Goal: Task Accomplishment & Management: Manage account settings

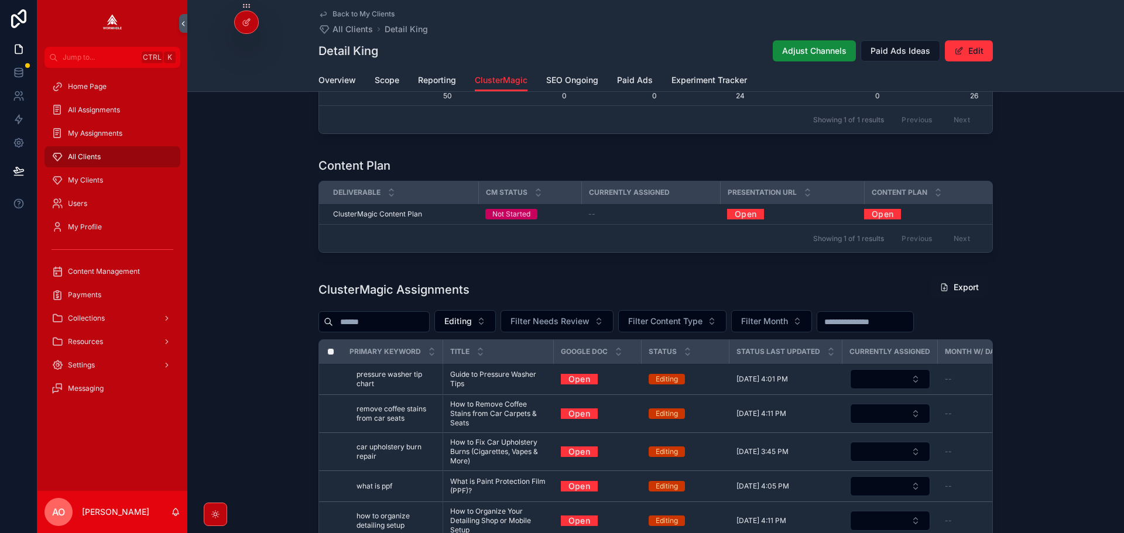
scroll to position [282, 0]
click at [85, 178] on span "My Clients" at bounding box center [85, 180] width 35 height 9
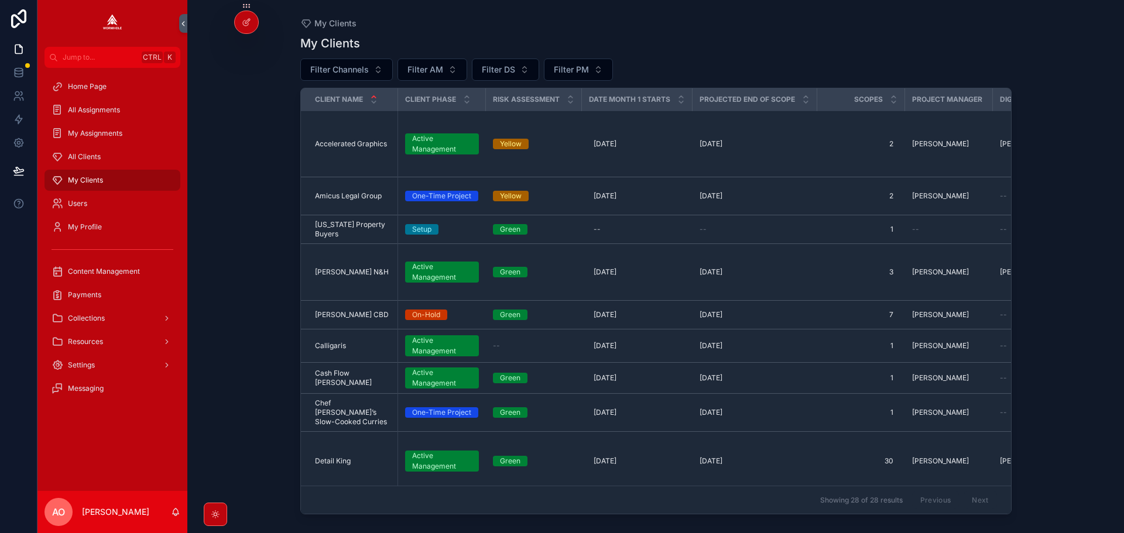
scroll to position [176, 0]
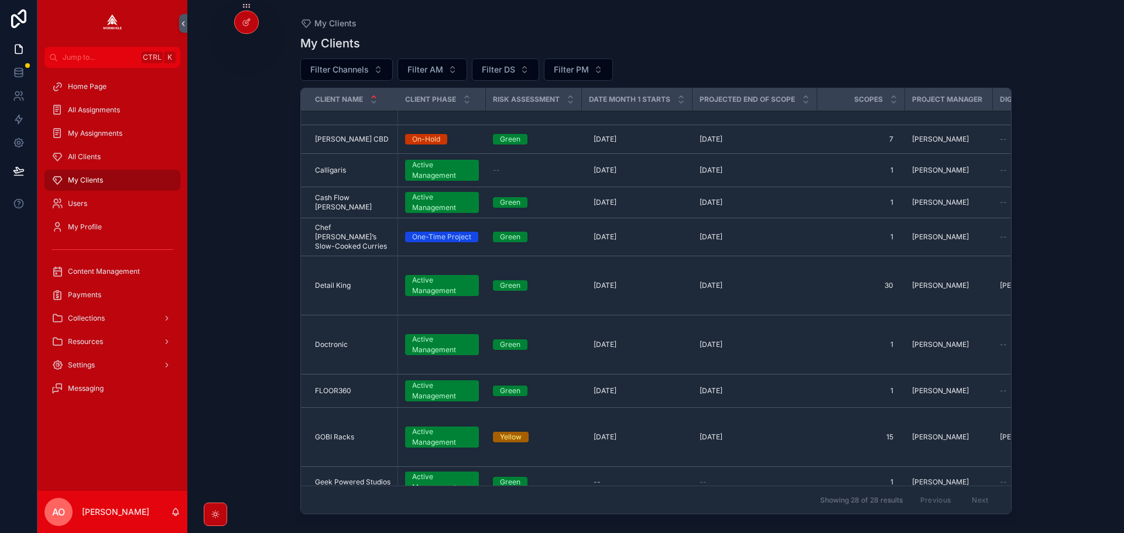
click at [351, 340] on div "Doctronic Doctronic" at bounding box center [353, 344] width 76 height 9
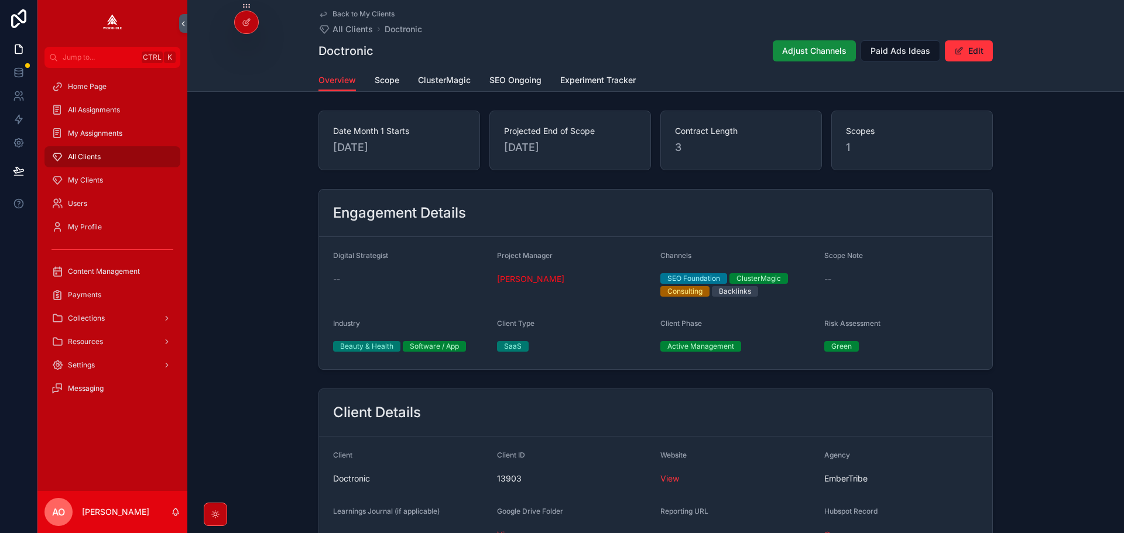
click at [425, 84] on span "ClusterMagic" at bounding box center [444, 80] width 53 height 12
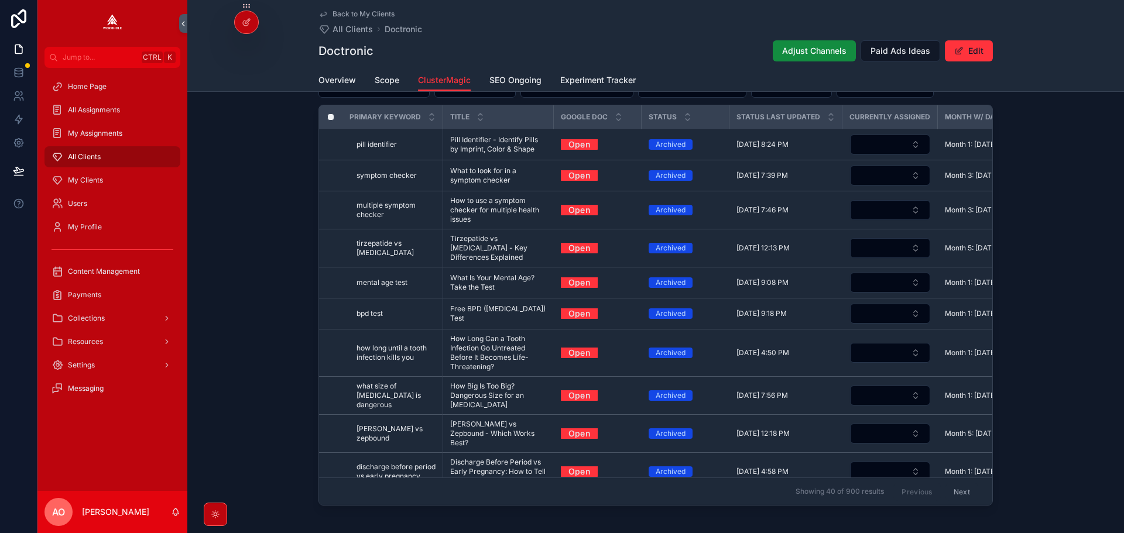
scroll to position [995, 0]
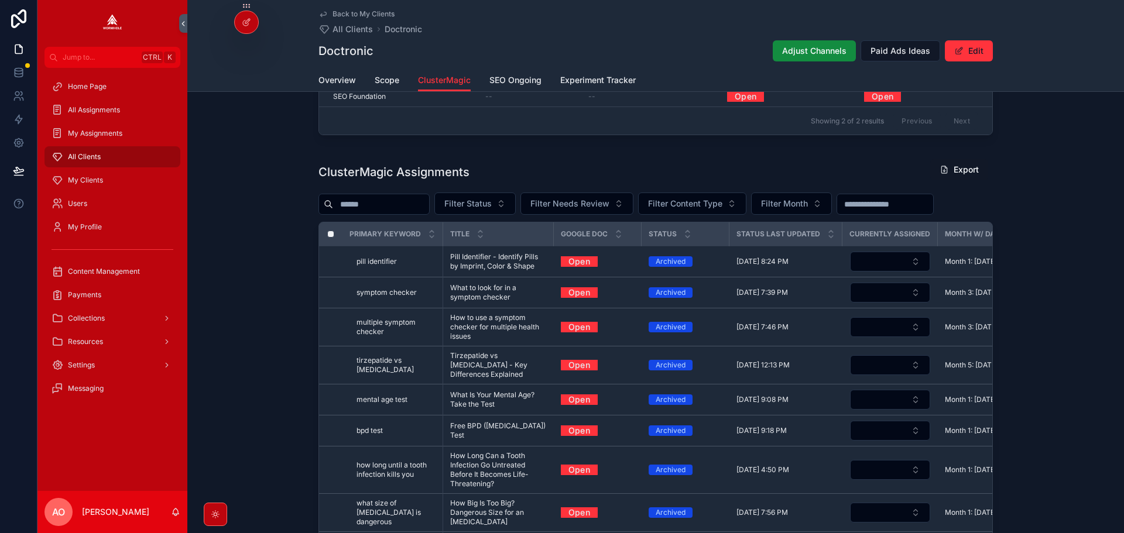
click at [489, 206] on span "Filter Status" at bounding box center [467, 204] width 47 height 12
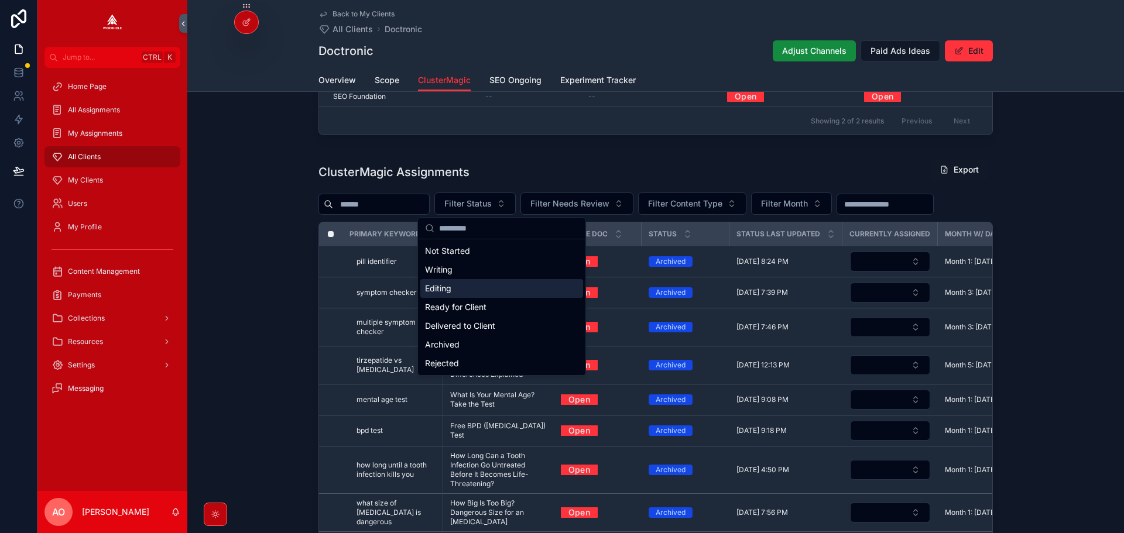
click at [467, 295] on div "Editing" at bounding box center [501, 288] width 163 height 19
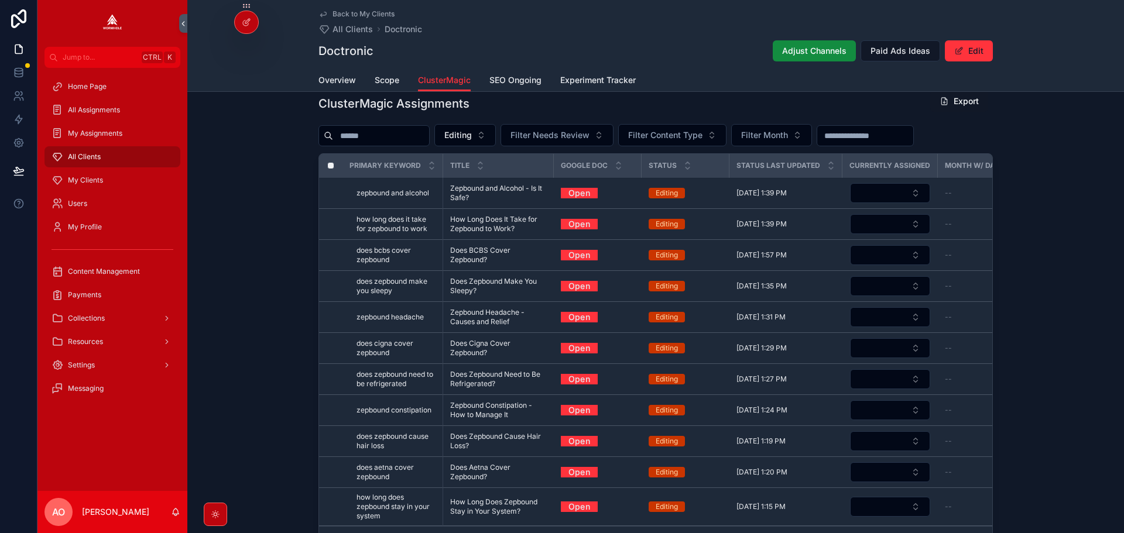
scroll to position [997, 0]
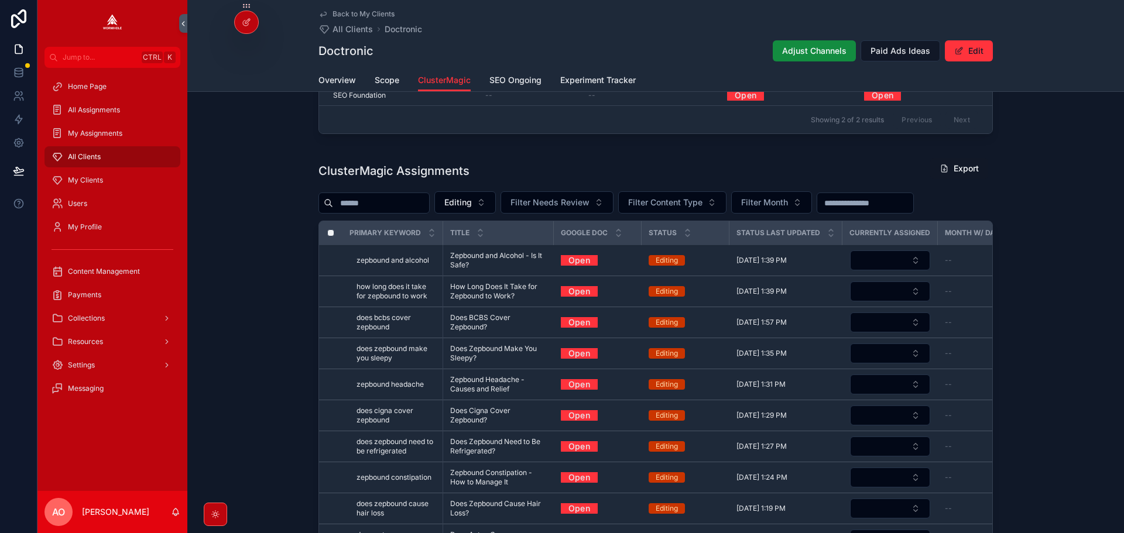
click at [380, 203] on input "scrollable content" at bounding box center [381, 203] width 96 height 16
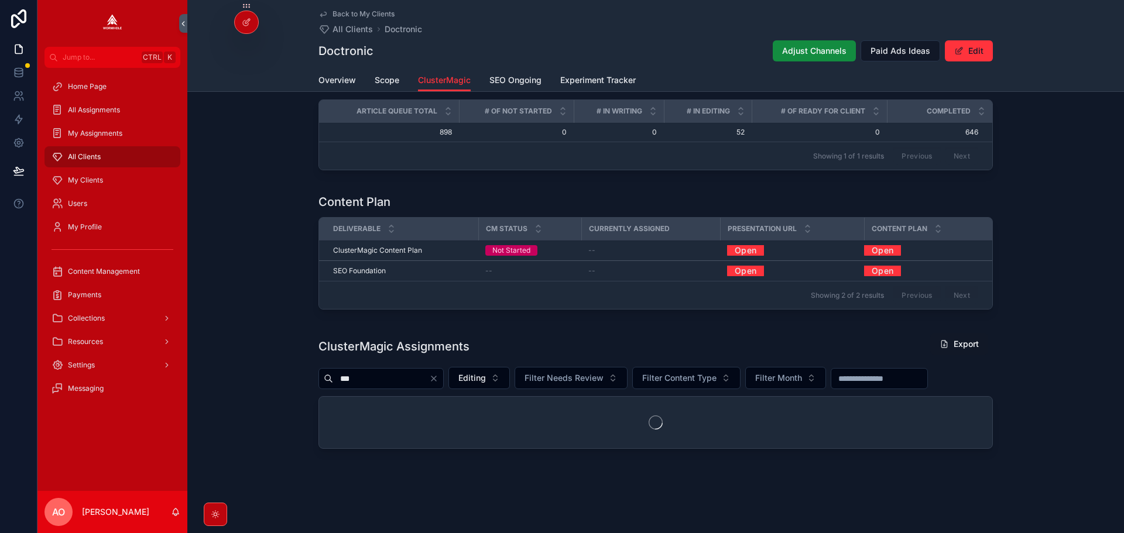
scroll to position [858, 0]
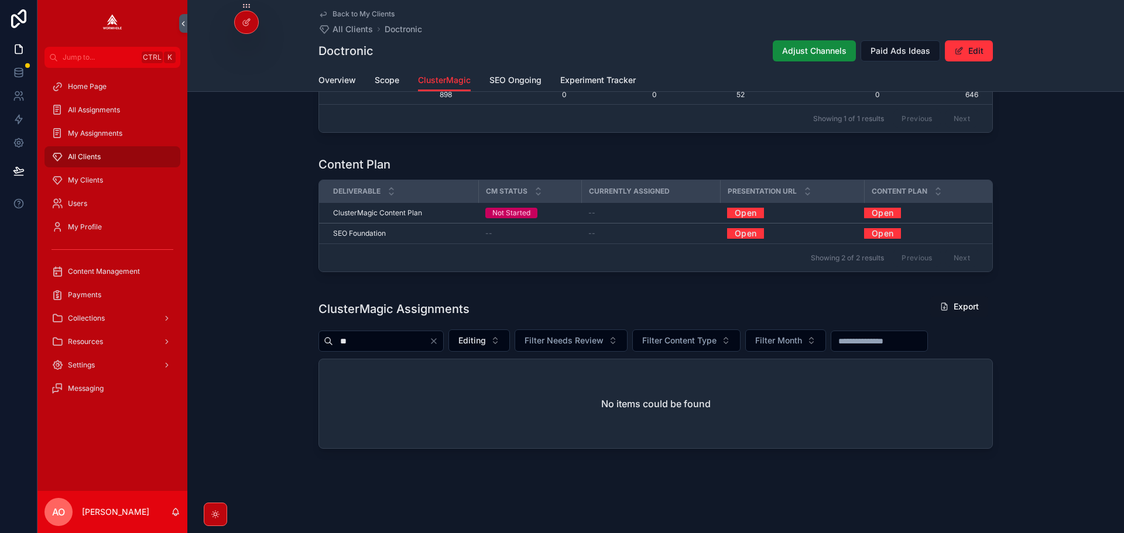
type input "*"
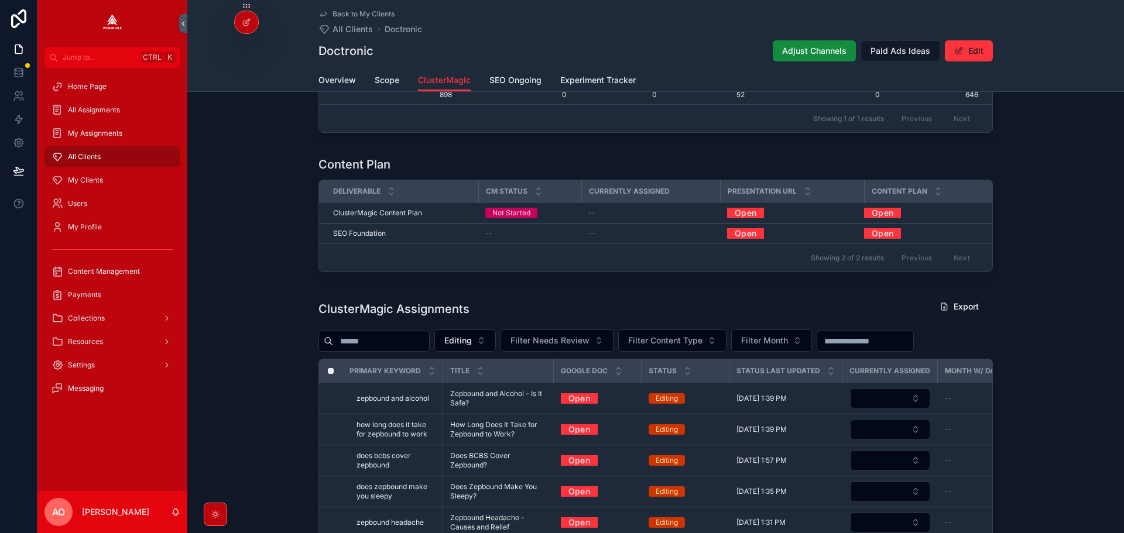
scroll to position [997, 0]
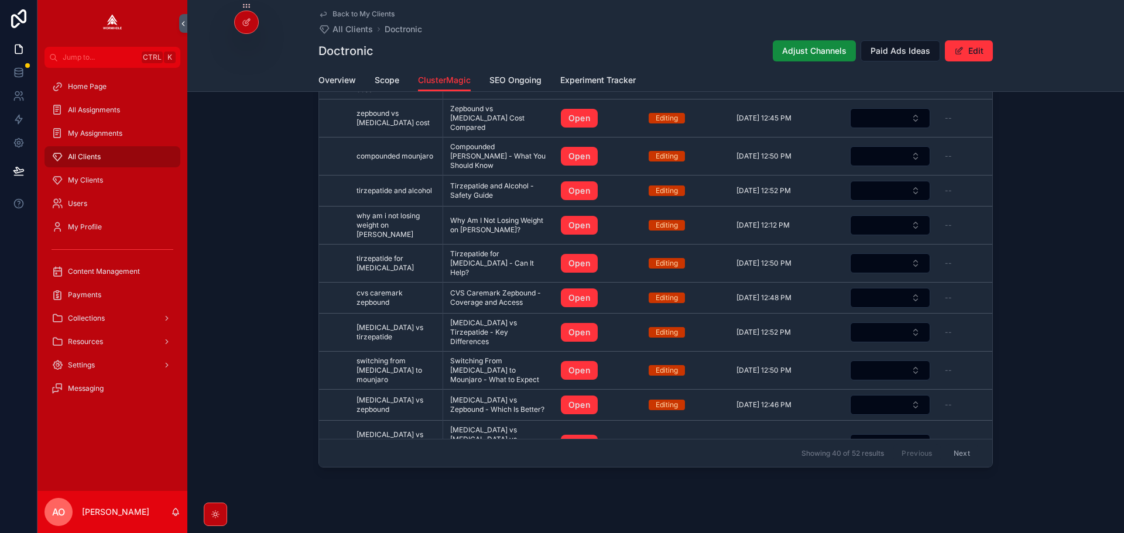
scroll to position [1185, 0]
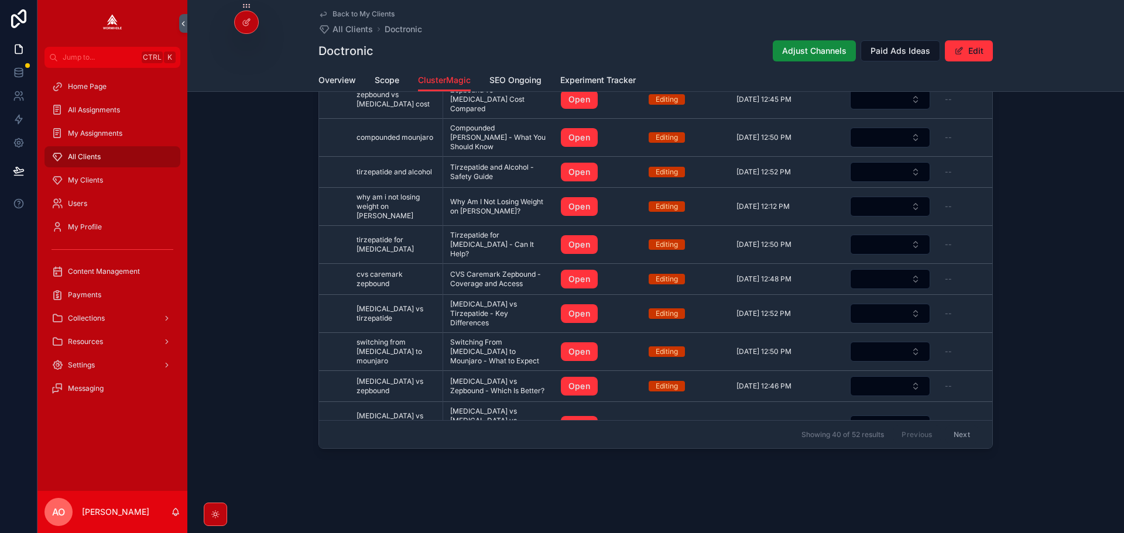
click at [946, 426] on button "Next" at bounding box center [962, 435] width 33 height 18
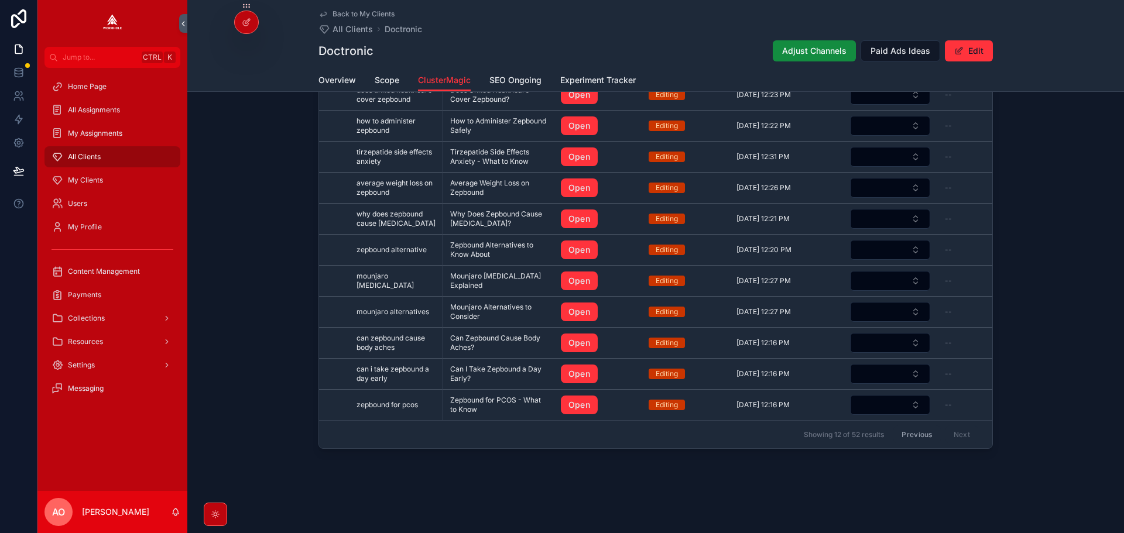
scroll to position [1127, 0]
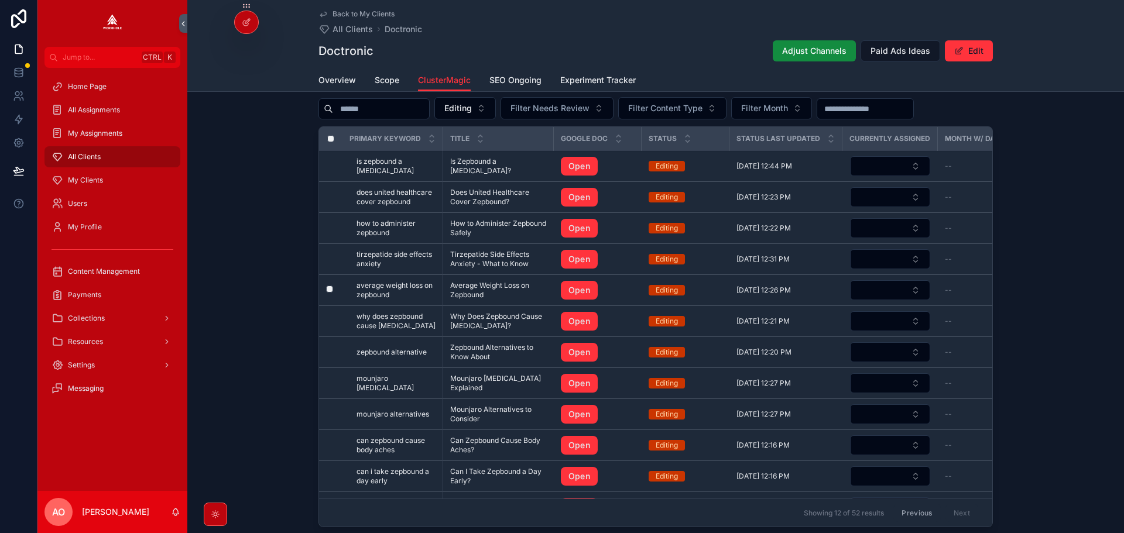
scroll to position [1113, 0]
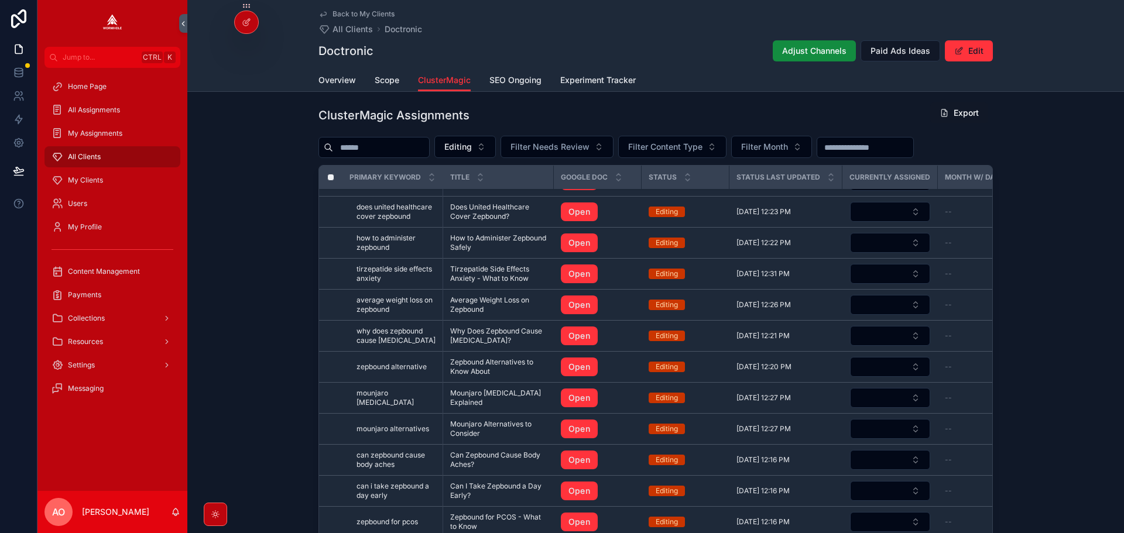
scroll to position [1127, 0]
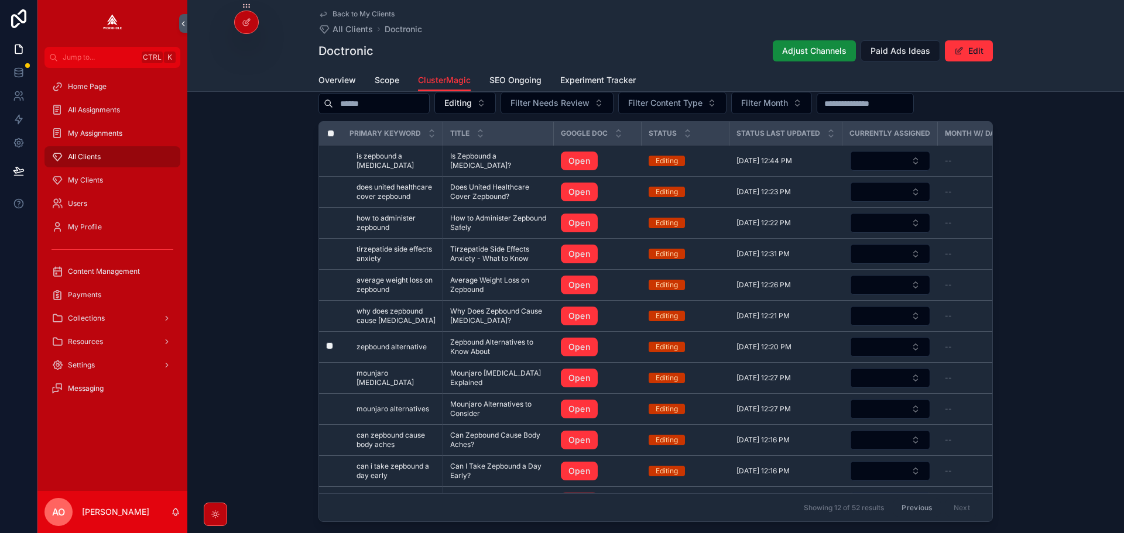
scroll to position [1113, 0]
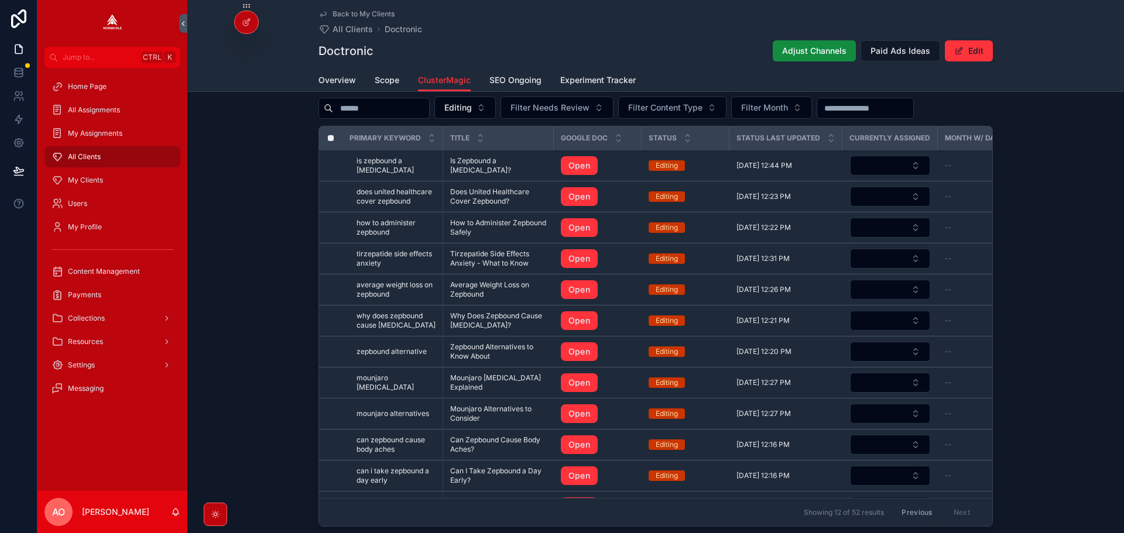
scroll to position [951, 0]
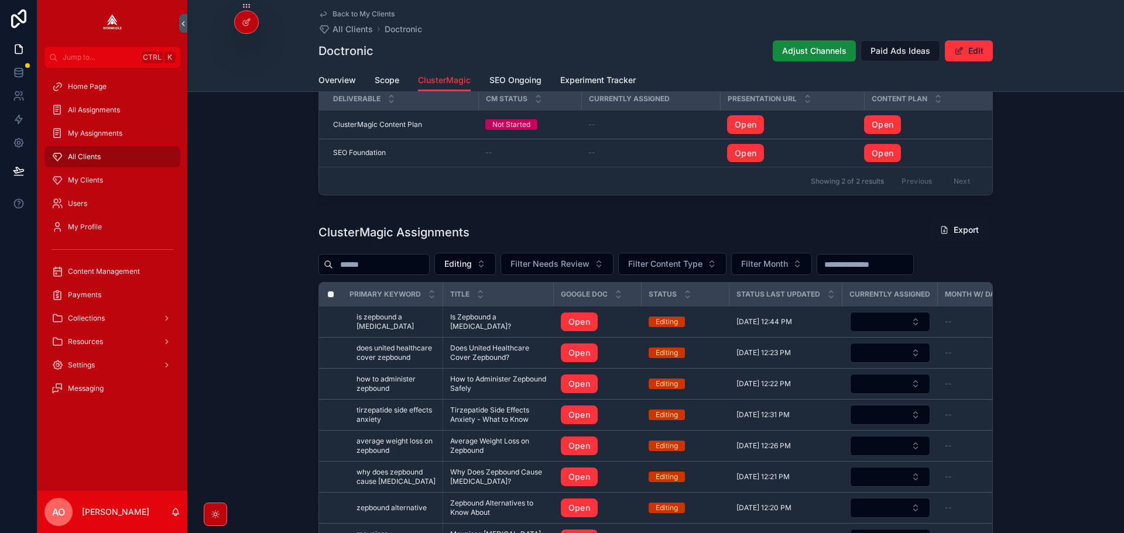
click at [391, 269] on input "scrollable content" at bounding box center [381, 264] width 96 height 16
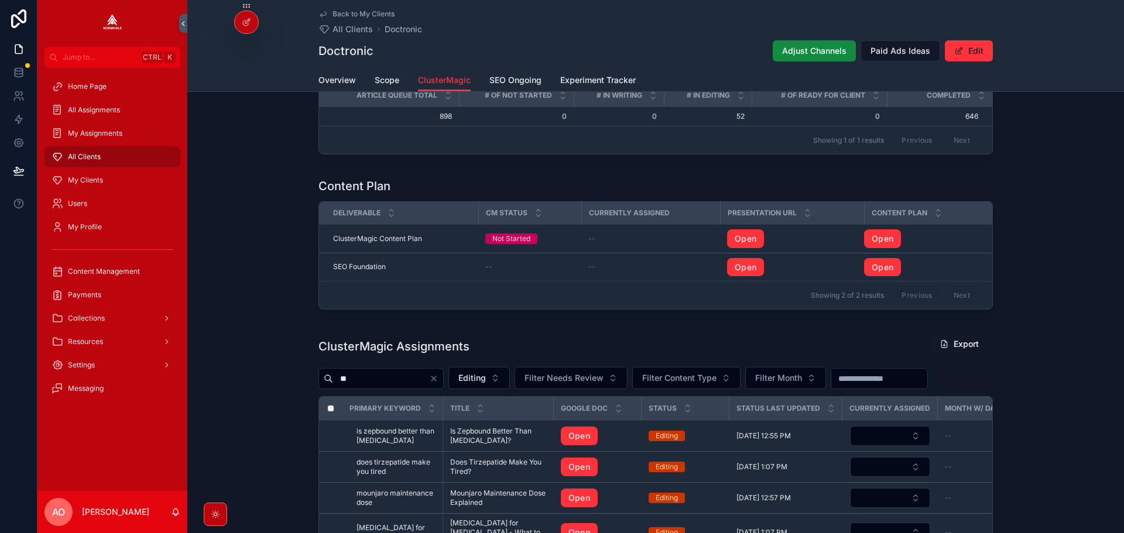
scroll to position [951, 0]
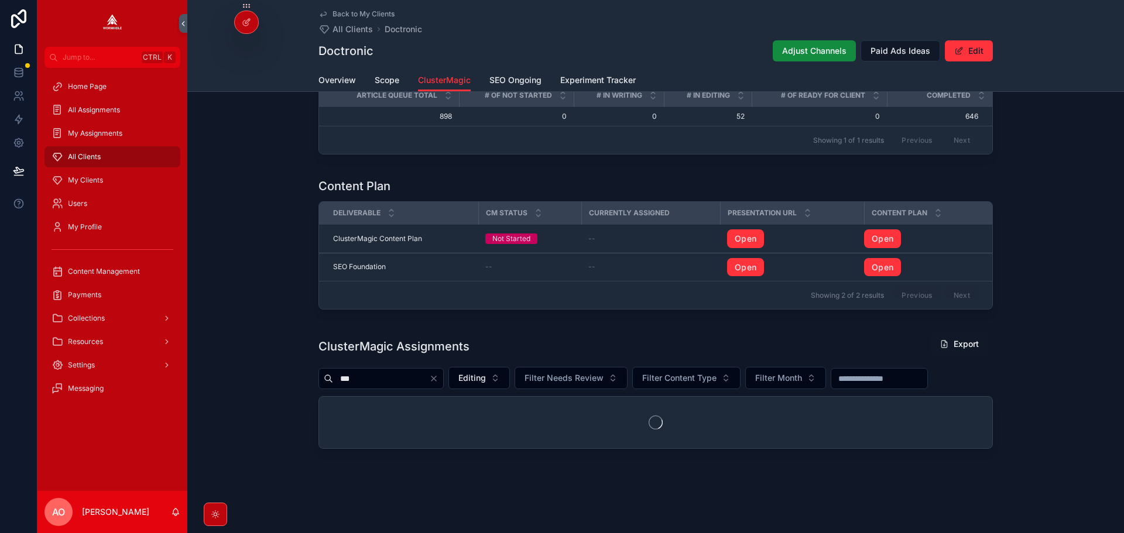
scroll to position [874, 0]
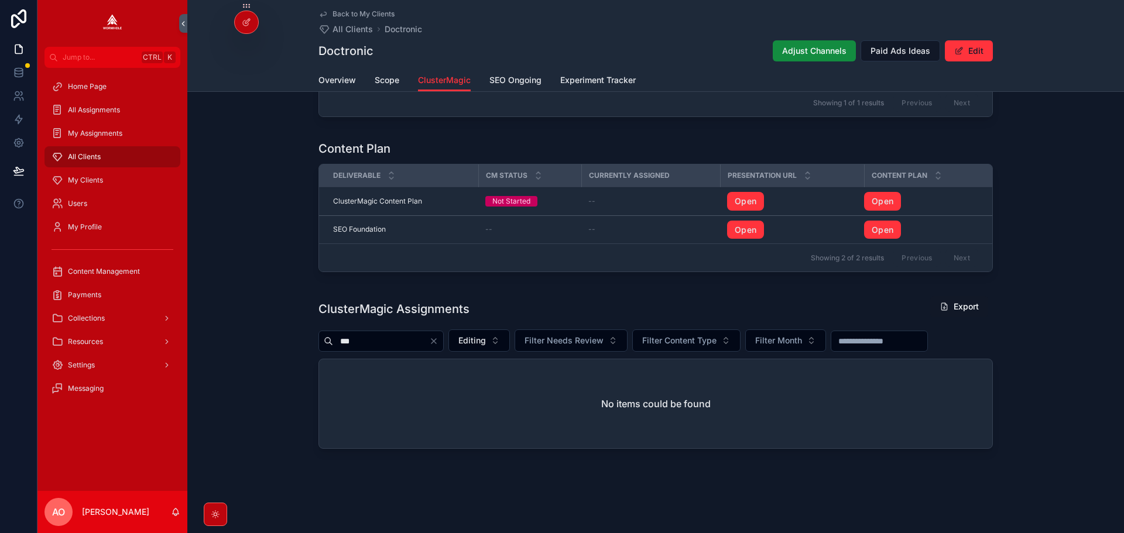
click at [372, 342] on input "***" at bounding box center [381, 341] width 96 height 16
type input "*"
click at [372, 317] on h1 "ClusterMagic Assignments" at bounding box center [394, 309] width 151 height 16
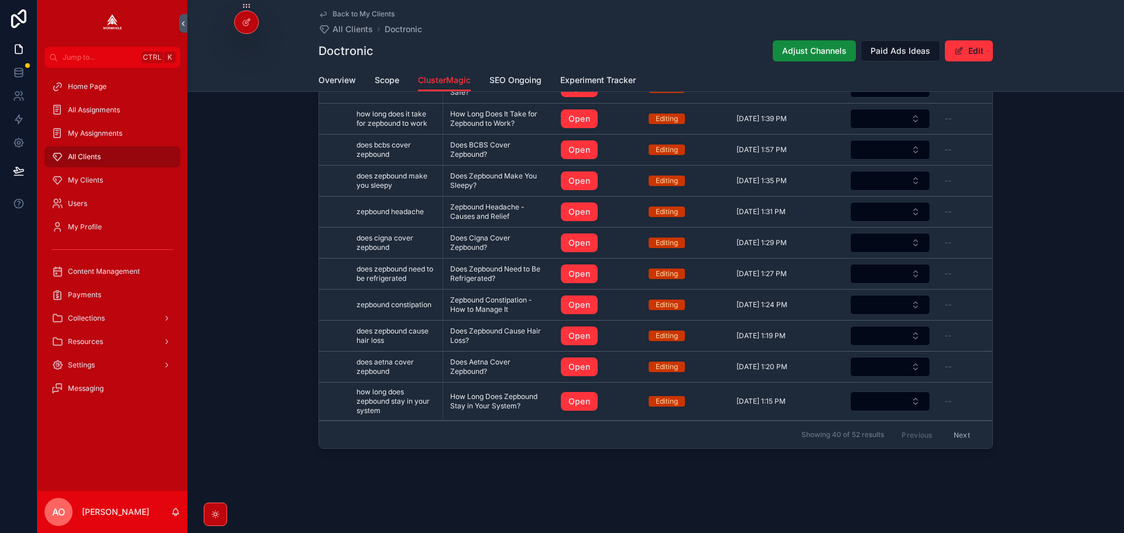
scroll to position [1127, 0]
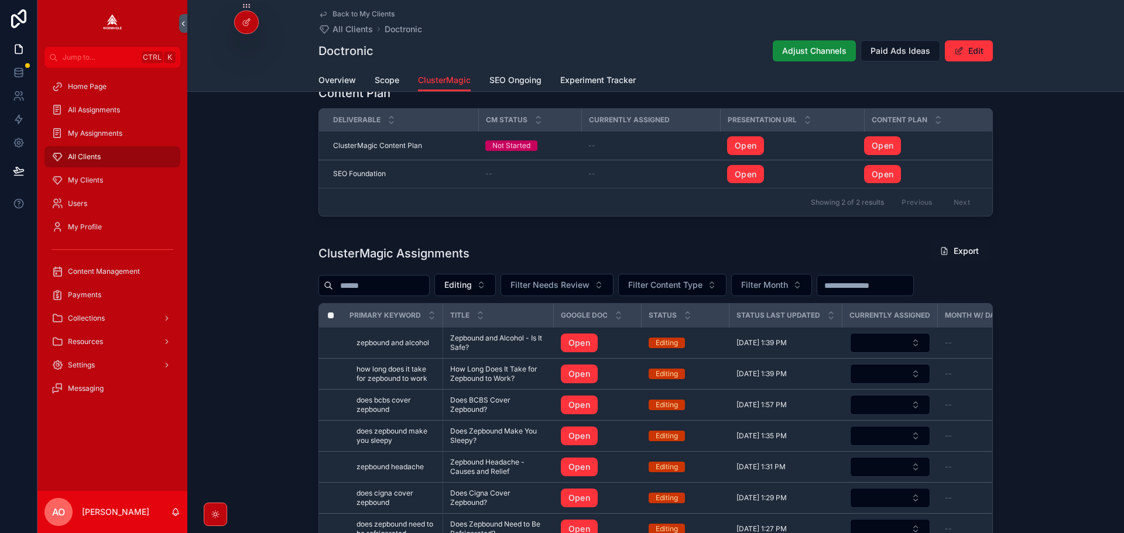
scroll to position [1113, 0]
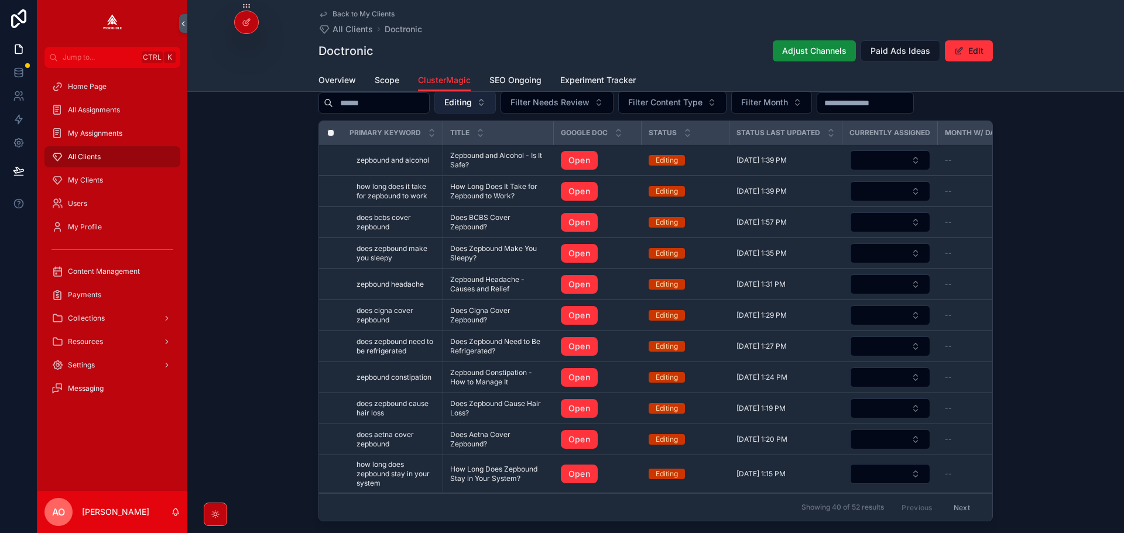
click at [472, 101] on span "Editing" at bounding box center [458, 103] width 28 height 12
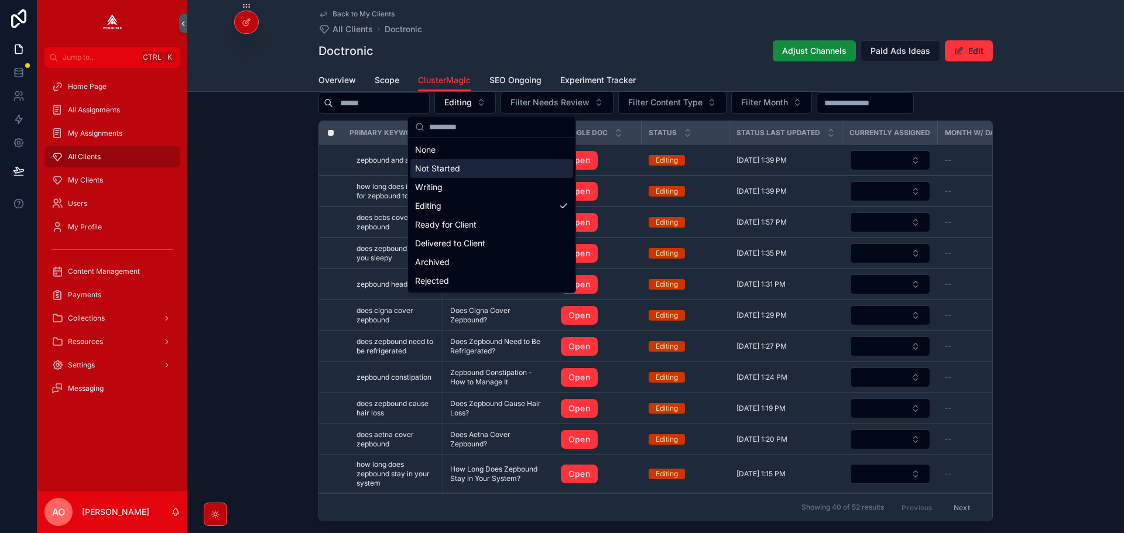
click at [473, 169] on div "Not Started" at bounding box center [491, 168] width 163 height 19
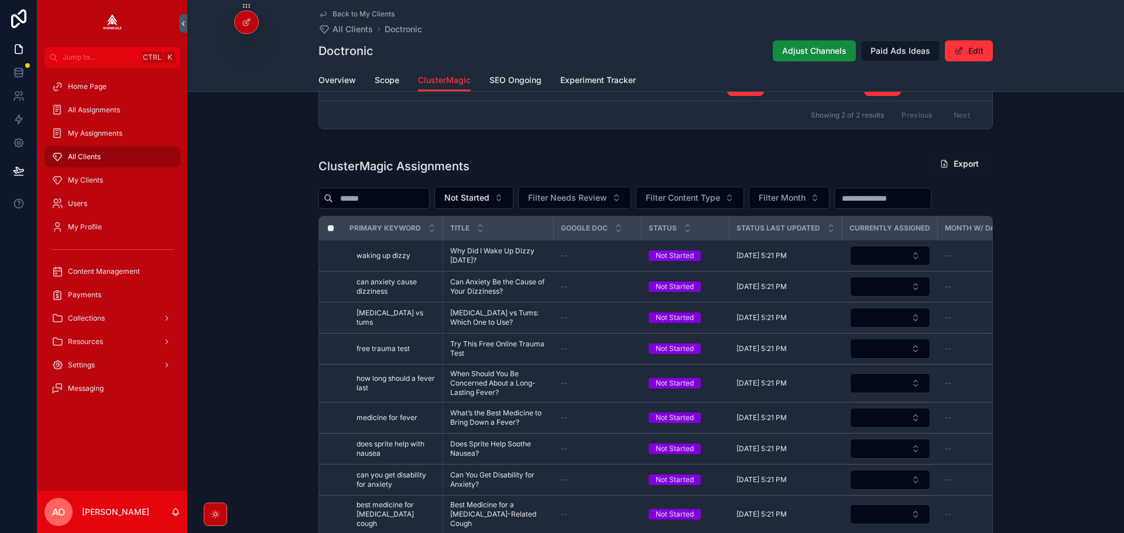
scroll to position [1012, 0]
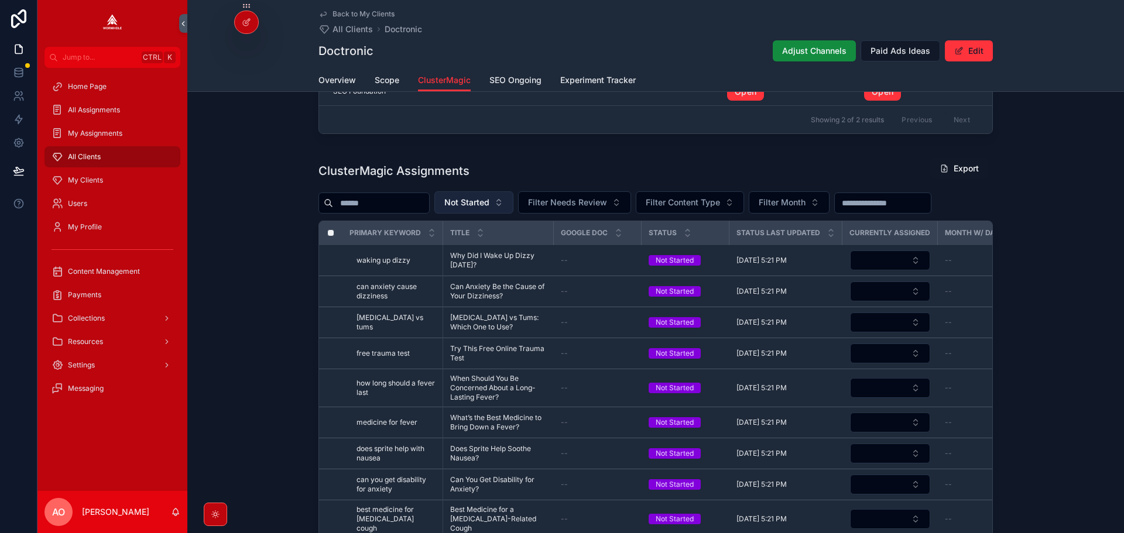
click at [490, 197] on span "Not Started" at bounding box center [466, 203] width 45 height 12
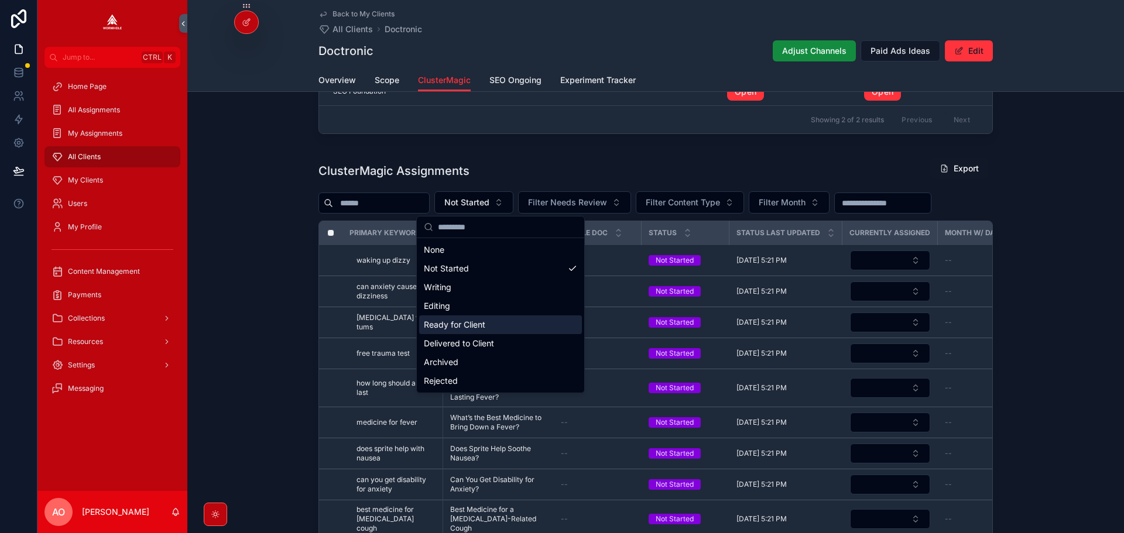
click at [490, 327] on div "Ready for Client" at bounding box center [500, 325] width 163 height 19
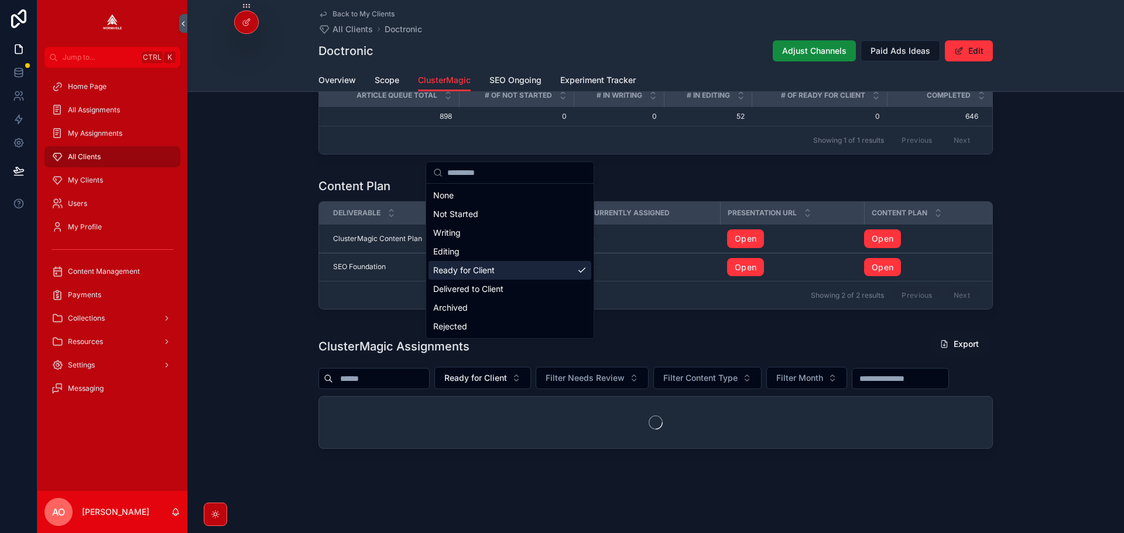
scroll to position [863, 0]
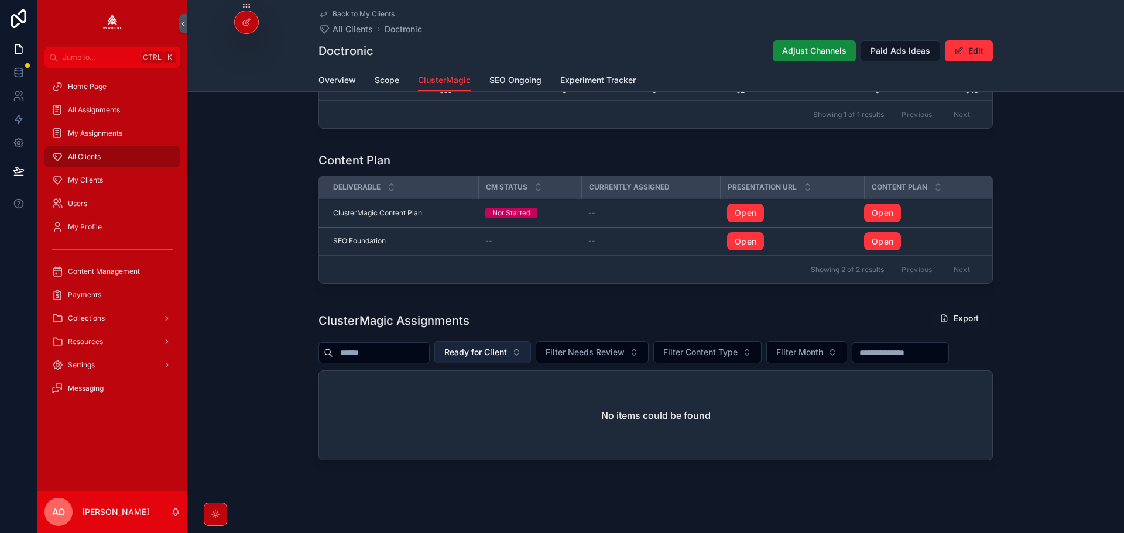
click at [504, 353] on span "Ready for Client" at bounding box center [475, 353] width 63 height 12
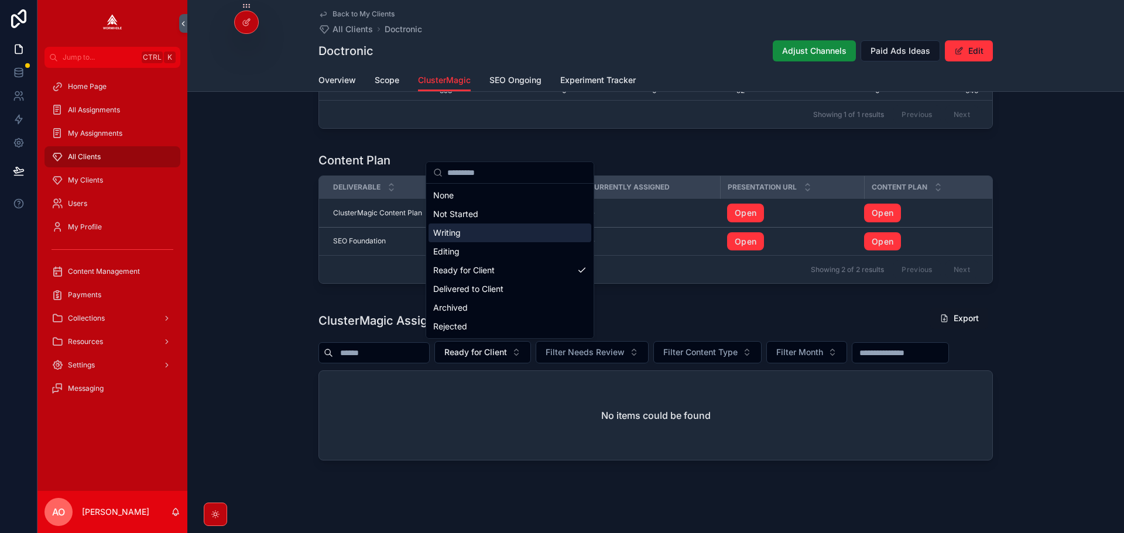
click at [475, 233] on div "Writing" at bounding box center [510, 233] width 163 height 19
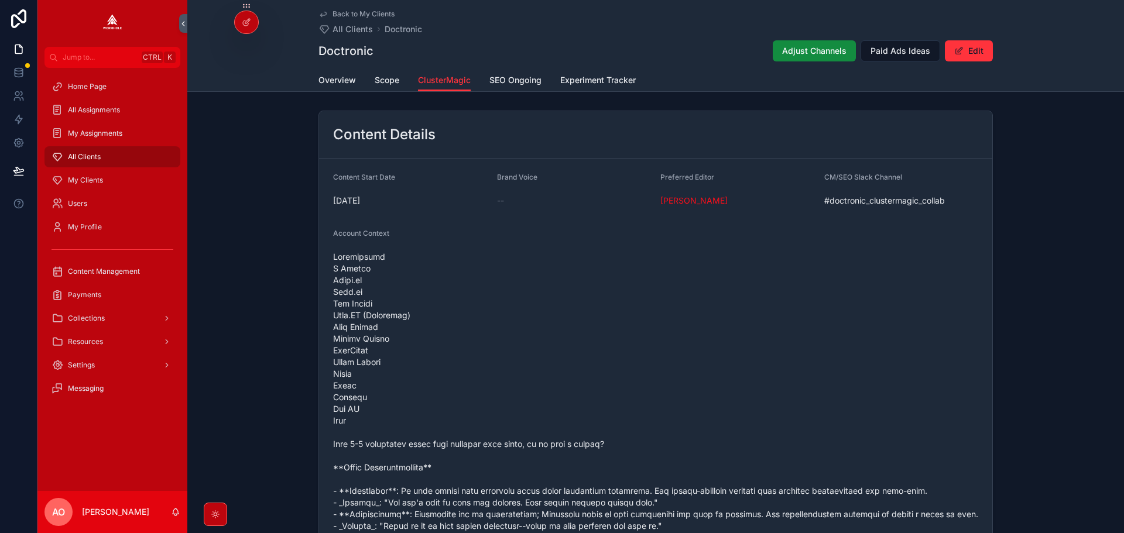
click at [338, 80] on span "Overview" at bounding box center [337, 80] width 37 height 12
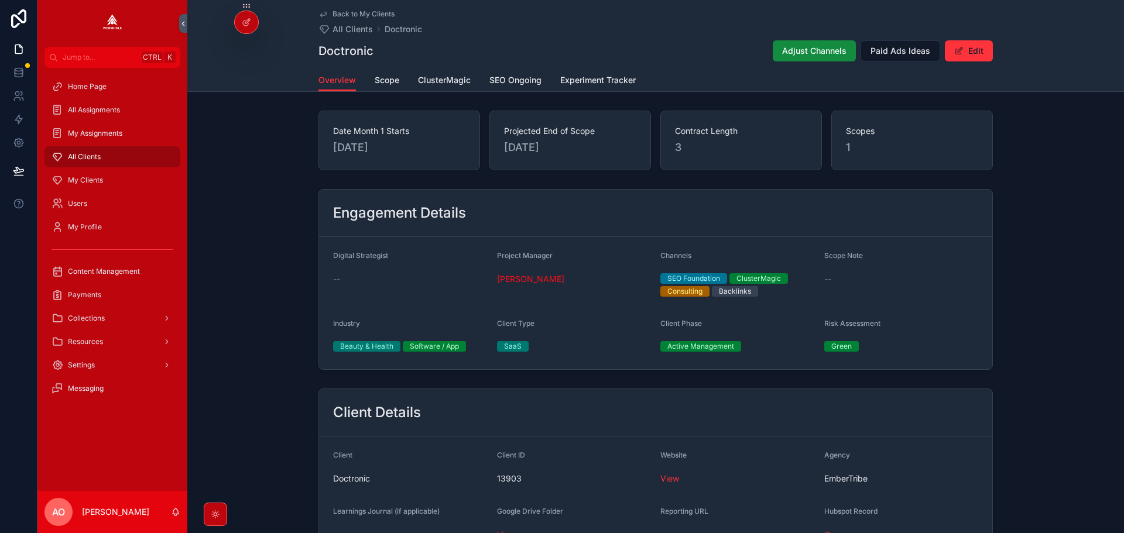
click at [430, 78] on span "ClusterMagic" at bounding box center [444, 80] width 53 height 12
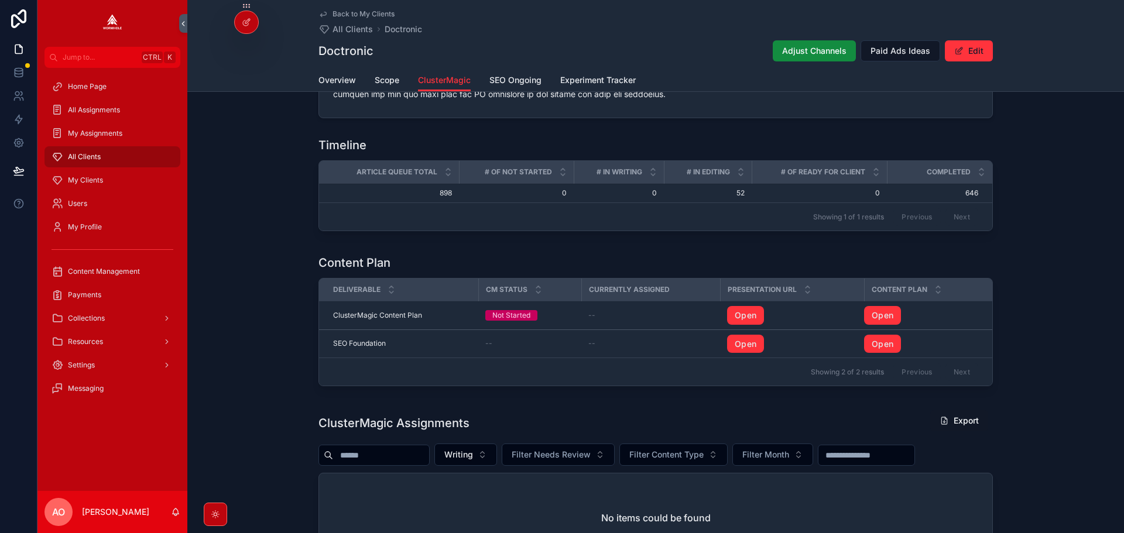
scroll to position [874, 0]
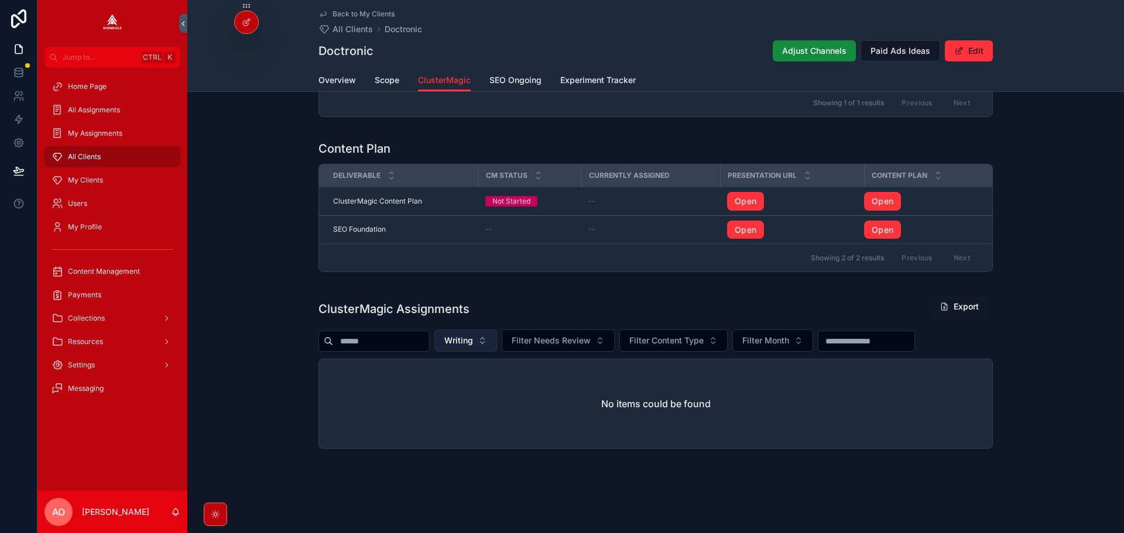
click at [473, 343] on span "Writing" at bounding box center [458, 341] width 29 height 12
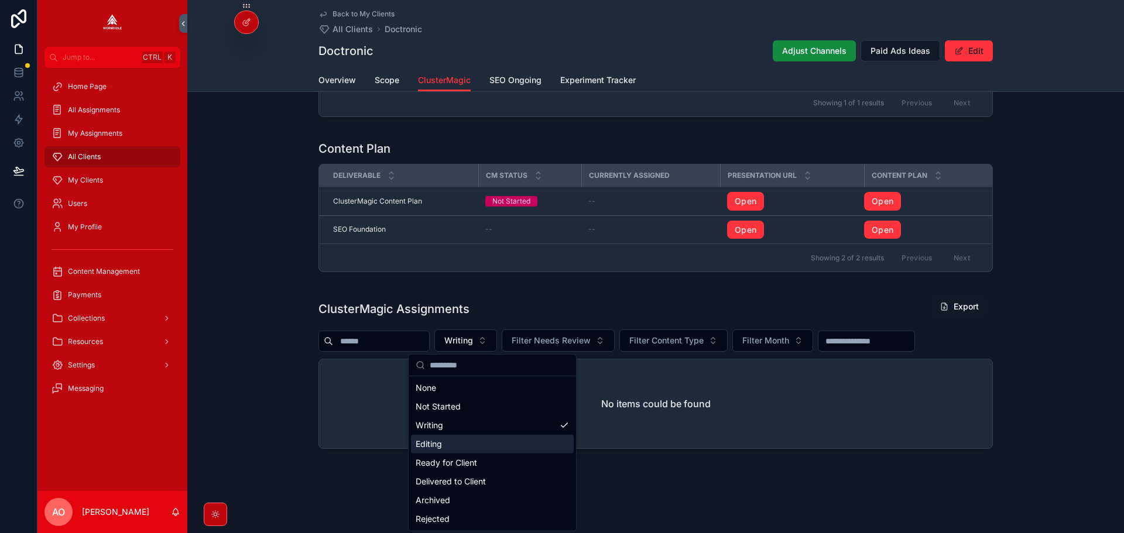
click at [471, 450] on div "Editing" at bounding box center [492, 444] width 163 height 19
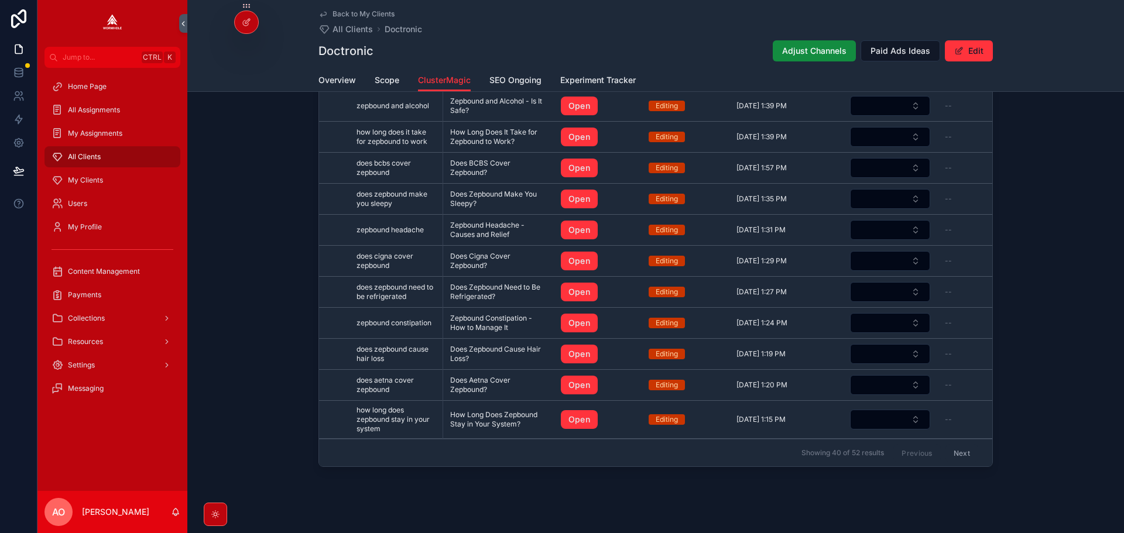
scroll to position [1108, 0]
